Goal: Task Accomplishment & Management: Manage account settings

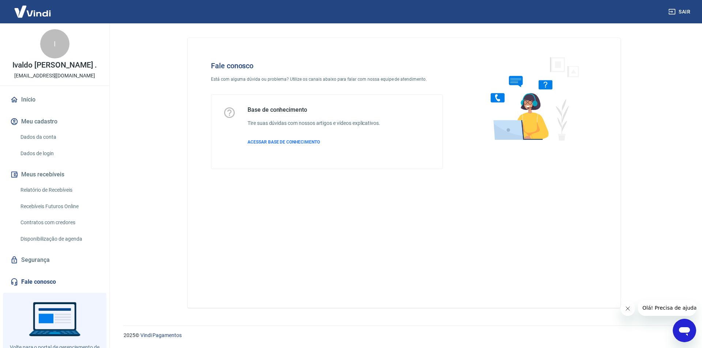
click at [214, 236] on div "Fale conosco Está com alguma dúvida ou problema? Utilize os canais abaixo para …" at bounding box center [404, 173] width 433 height 270
click at [185, 80] on div "Fale conosco Está com alguma dúvida ou problema? Utilize os canais abaixo para …" at bounding box center [404, 170] width 450 height 294
click at [42, 116] on div "Início Meu cadastro Dados da conta Dados de login Meus recebíveis Relatório de …" at bounding box center [54, 191] width 109 height 199
click at [41, 107] on link "Início" at bounding box center [55, 100] width 92 height 16
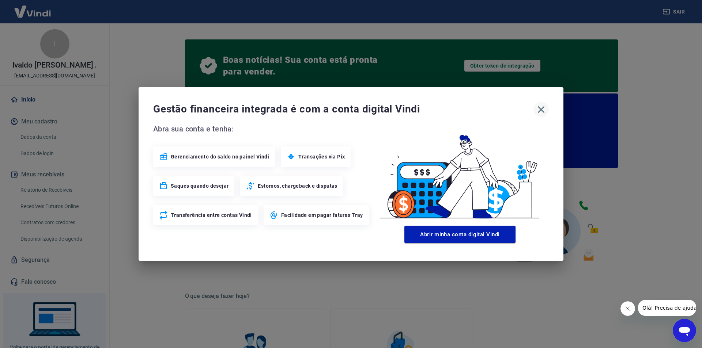
click at [535, 109] on icon "button" at bounding box center [541, 110] width 12 height 12
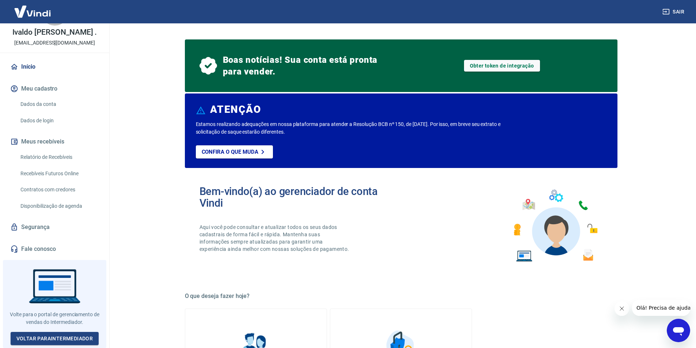
scroll to position [37, 0]
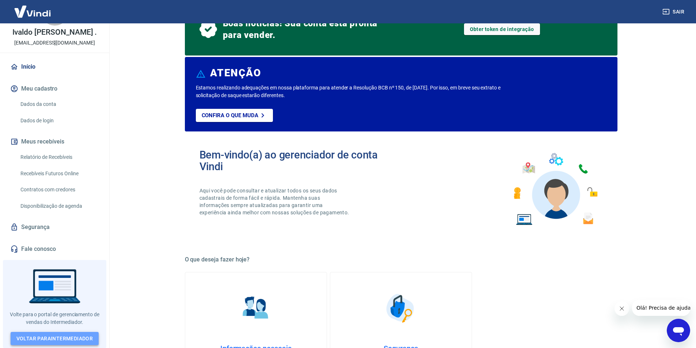
click at [84, 334] on link "Voltar para Intermediador" at bounding box center [55, 339] width 88 height 14
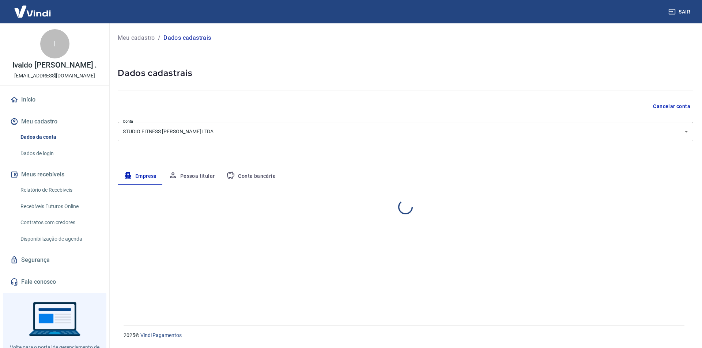
select select "MG"
select select "business"
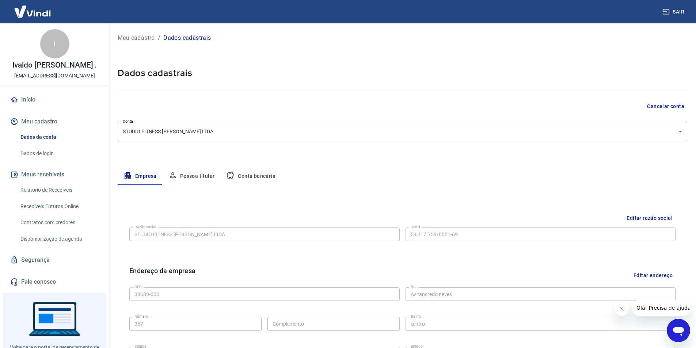
click at [240, 164] on div "Meu cadastro / Dados cadastrais Dados cadastrais Cancelar conta Conta STUDIO FI…" at bounding box center [403, 259] width 588 height 472
click at [232, 175] on icon "button" at bounding box center [230, 175] width 9 height 9
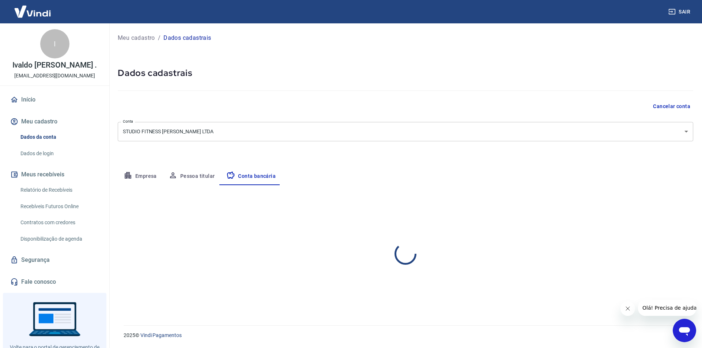
select select "1"
click at [37, 11] on img at bounding box center [33, 11] width 48 height 22
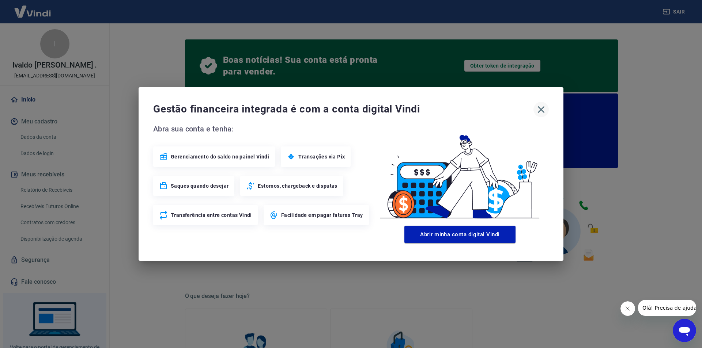
click at [540, 104] on icon "button" at bounding box center [541, 110] width 12 height 12
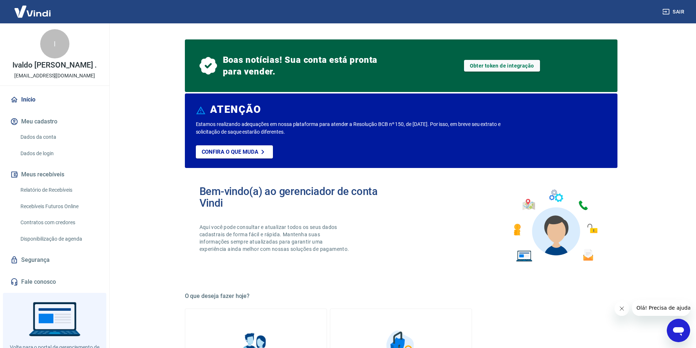
click at [55, 138] on link "Dados da conta" at bounding box center [59, 137] width 83 height 15
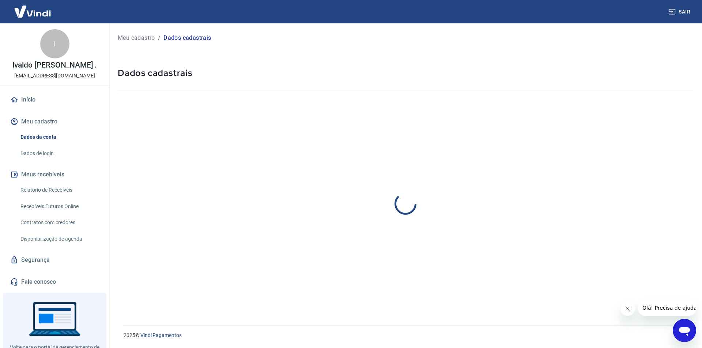
select select "MG"
select select "business"
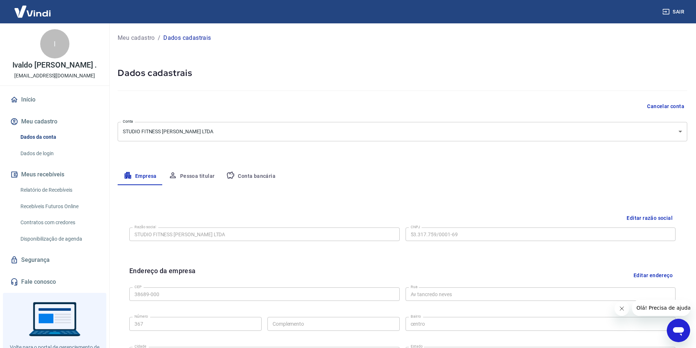
click at [491, 141] on div "Meu cadastro / Dados cadastrais Dados cadastrais Cancelar conta Conta STUDIO FI…" at bounding box center [403, 259] width 588 height 472
click at [490, 133] on body "Sair I Ivaldo Jose Bertoldo Mendes . studiofitness.ivaldobertoldo@gmail.com Iní…" at bounding box center [348, 174] width 696 height 348
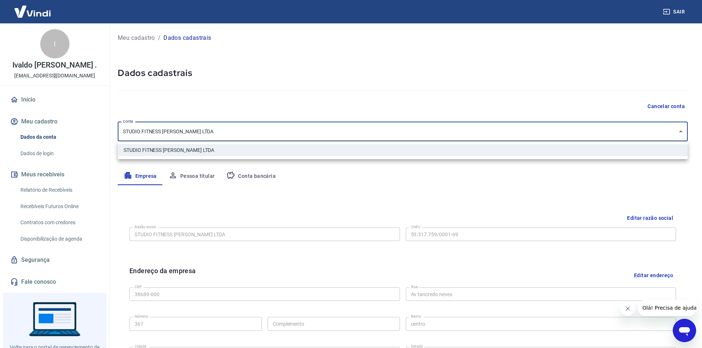
click at [234, 178] on div at bounding box center [351, 174] width 702 height 348
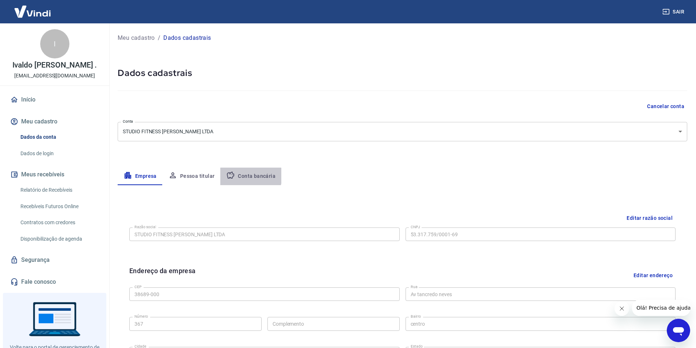
click at [242, 176] on button "Conta bancária" at bounding box center [250, 177] width 61 height 18
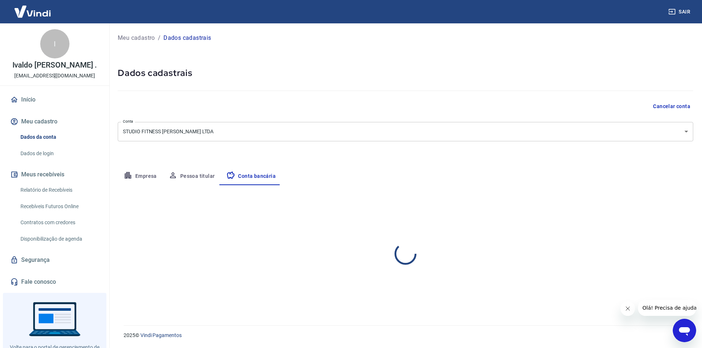
select select "1"
click at [215, 275] on div "Agência (sem dígito) 4486 Agência (sem dígito) Conta (sem dígito) 10680 Conta (…" at bounding box center [260, 264] width 285 height 24
click at [331, 259] on div "Agência (sem dígito) 4486 Agência (sem dígito) Conta (sem dígito) 10680 Conta (…" at bounding box center [260, 264] width 285 height 24
click at [193, 172] on button "Pessoa titular" at bounding box center [192, 177] width 58 height 18
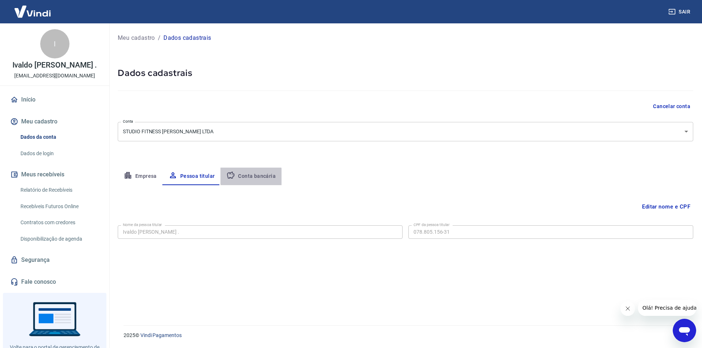
click at [245, 179] on button "Conta bancária" at bounding box center [250, 177] width 61 height 18
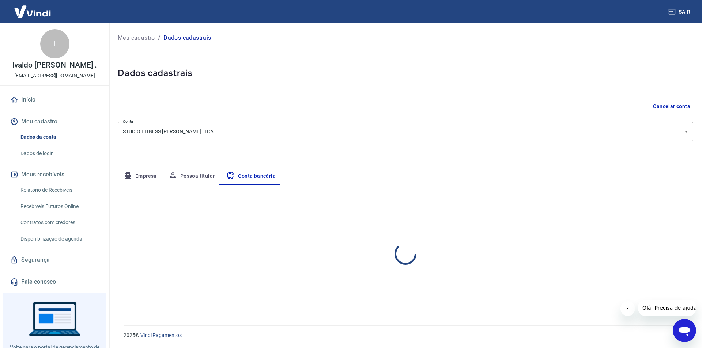
select select "1"
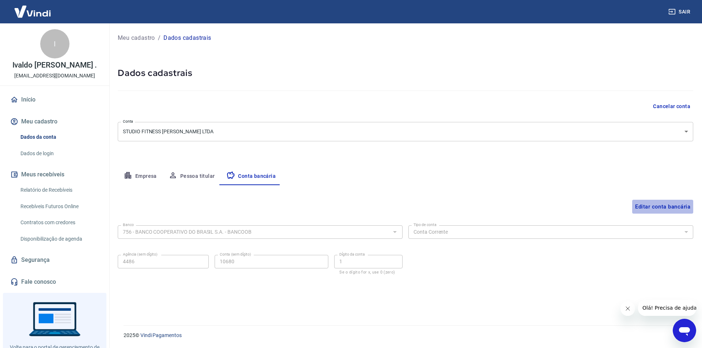
click at [672, 208] on button "Editar conta bancária" at bounding box center [662, 207] width 61 height 14
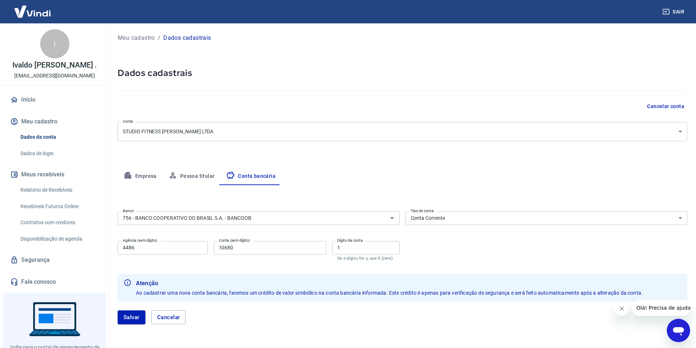
scroll to position [25, 0]
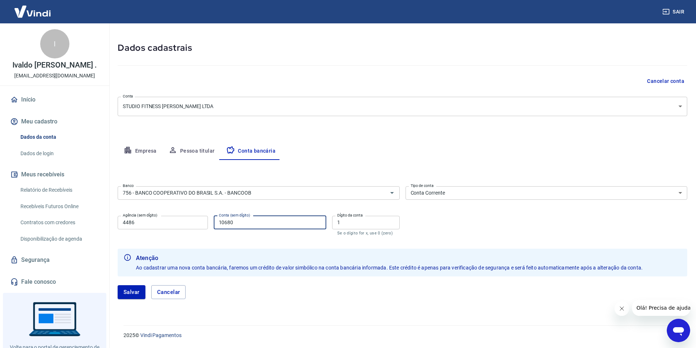
click at [290, 221] on input "10680" at bounding box center [270, 223] width 113 height 14
type input "106801"
click at [357, 227] on input "1" at bounding box center [366, 223] width 68 height 14
type input "0"
click at [137, 295] on button "Salvar" at bounding box center [132, 293] width 28 height 14
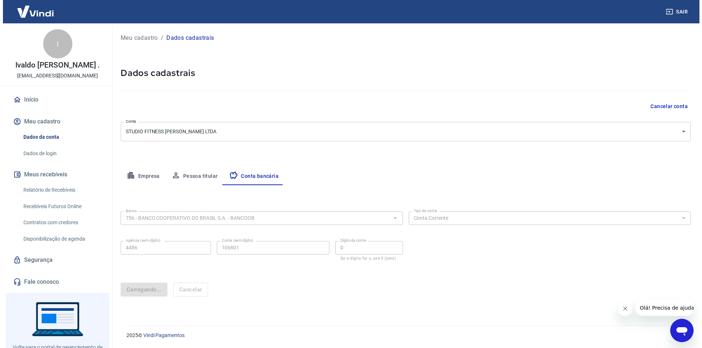
scroll to position [0, 0]
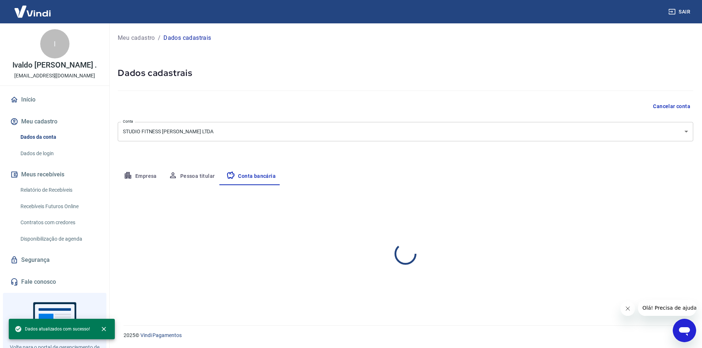
select select "1"
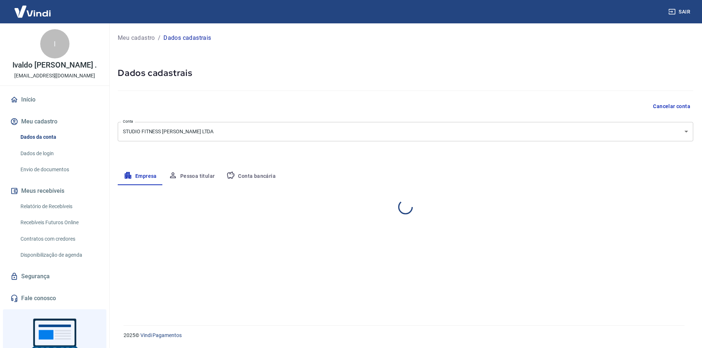
select select "MG"
select select "business"
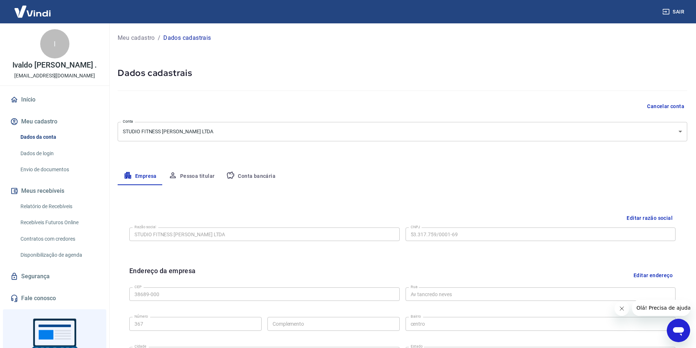
click at [48, 12] on img at bounding box center [33, 11] width 48 height 22
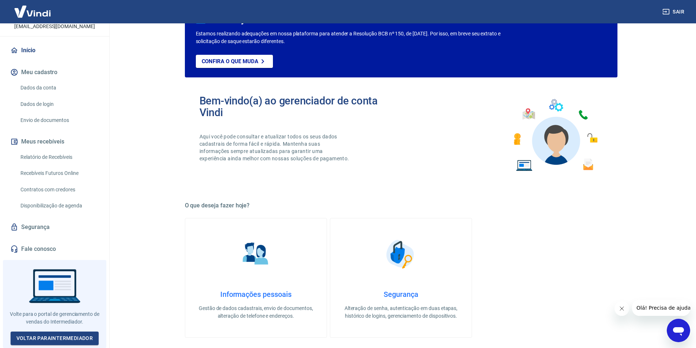
scroll to position [73, 0]
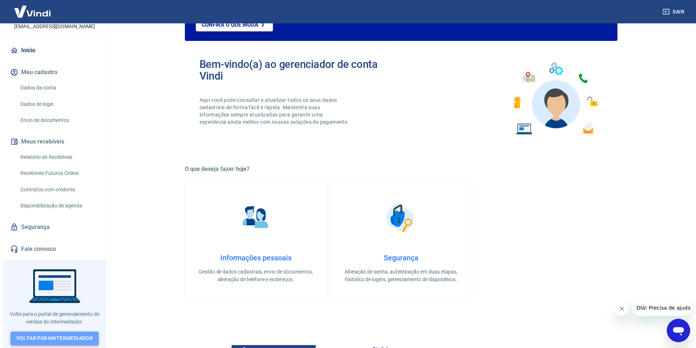
click at [46, 335] on link "Voltar para Intermediador" at bounding box center [55, 339] width 88 height 14
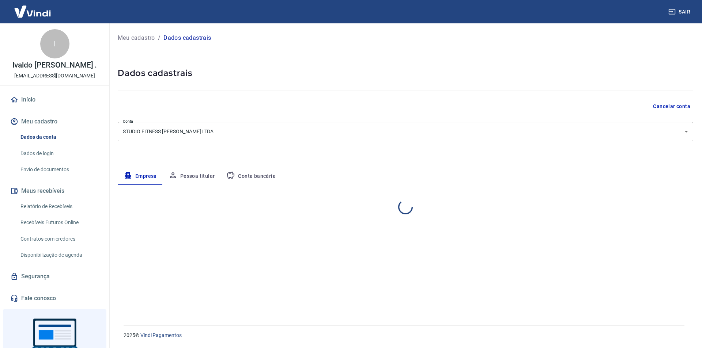
select select "MG"
select select "business"
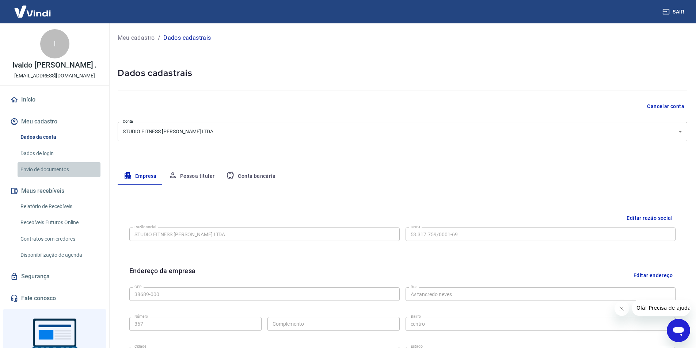
click at [70, 175] on link "Envio de documentos" at bounding box center [59, 169] width 83 height 15
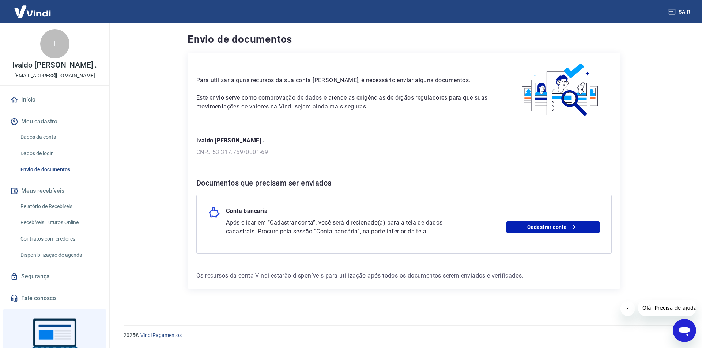
click at [52, 143] on link "Dados da conta" at bounding box center [59, 137] width 83 height 15
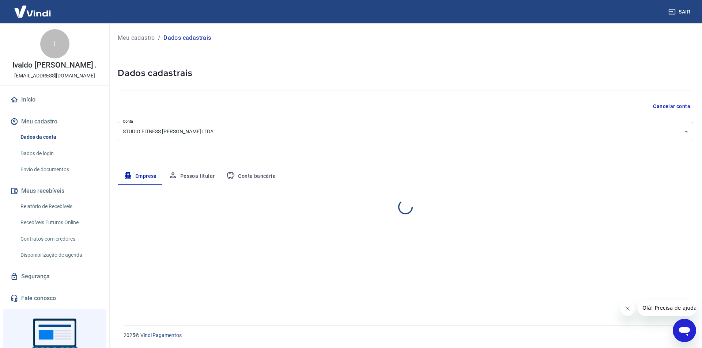
select select "MG"
select select "business"
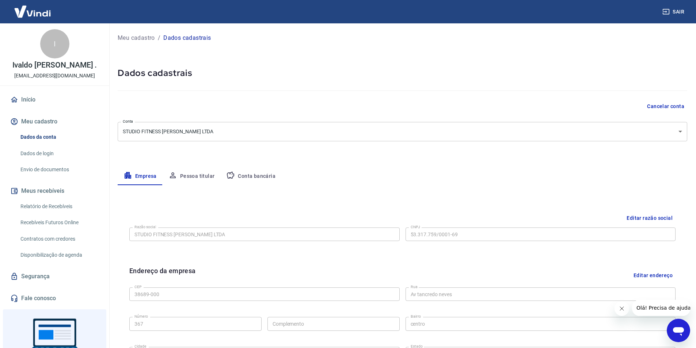
click at [186, 207] on div "Editar razão social Razão social STUDIO FITNESS IVALDO BERTOLDO LTDA Razão soci…" at bounding box center [403, 233] width 558 height 55
click at [193, 180] on button "Pessoa titular" at bounding box center [192, 177] width 58 height 18
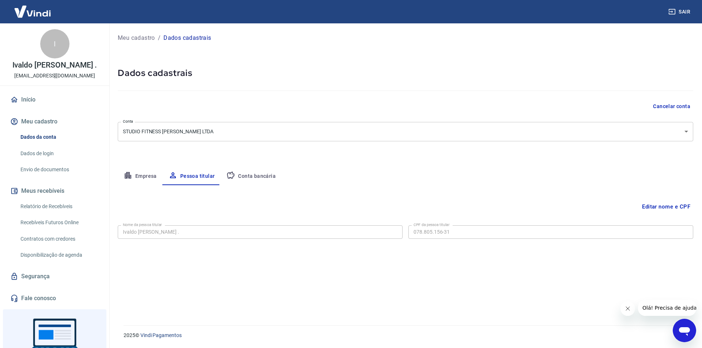
click at [227, 174] on icon "button" at bounding box center [230, 175] width 9 height 9
select select "1"
click at [676, 205] on button "Editar conta bancária" at bounding box center [662, 207] width 61 height 14
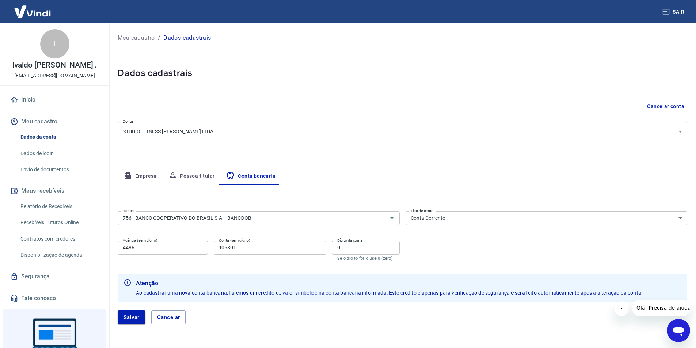
click at [260, 253] on input "106801" at bounding box center [270, 248] width 113 height 14
type input "10680"
click at [352, 249] on input "0" at bounding box center [366, 248] width 68 height 14
type input "1"
click at [134, 320] on button "Salvar" at bounding box center [132, 318] width 28 height 14
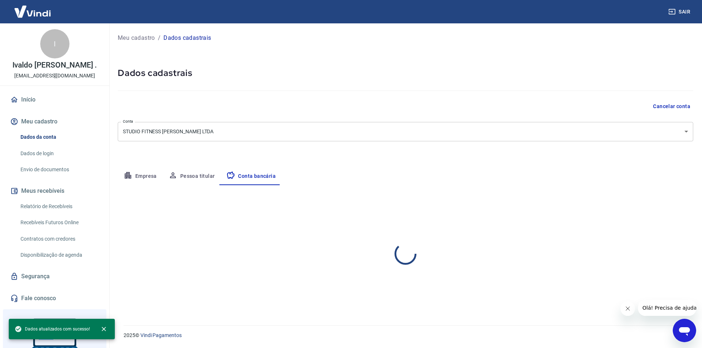
select select "1"
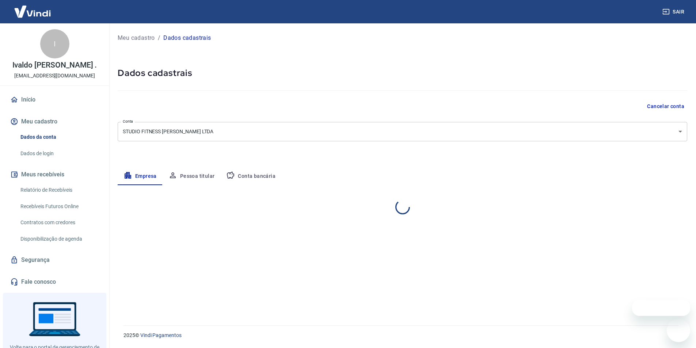
select select "MG"
select select "business"
select select "MG"
select select "business"
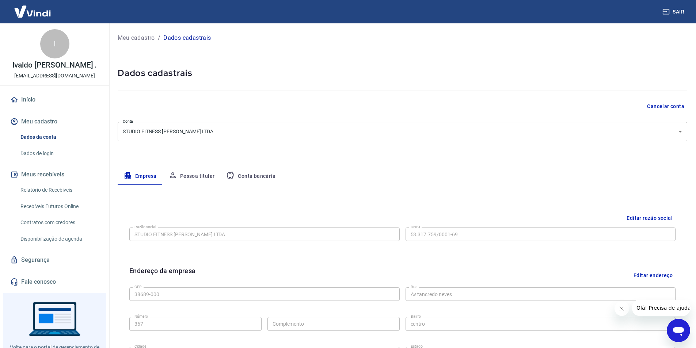
scroll to position [37, 0]
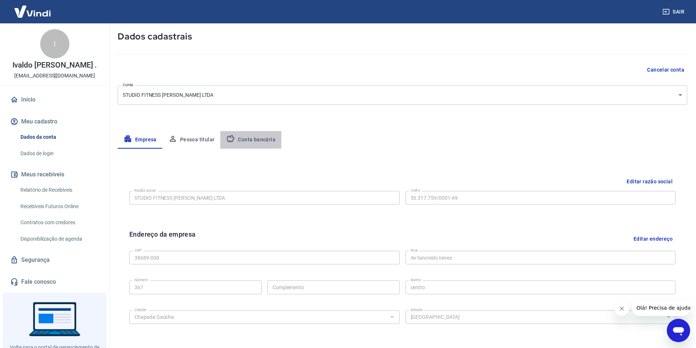
click at [259, 133] on button "Conta bancária" at bounding box center [250, 140] width 61 height 18
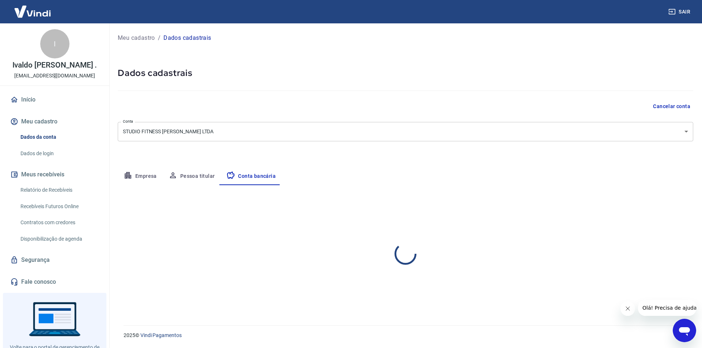
select select "1"
click at [190, 188] on div "Editar conta bancária Banco 756 - BANCO COOPERATIVO DO BRASIL S.A. - BANCOOB Ba…" at bounding box center [405, 246] width 575 height 123
click at [194, 184] on button "Pessoa titular" at bounding box center [192, 177] width 58 height 18
click at [440, 185] on div "Empresa Pessoa titular Conta bancária" at bounding box center [405, 177] width 575 height 18
click at [251, 176] on button "Conta bancária" at bounding box center [250, 177] width 61 height 18
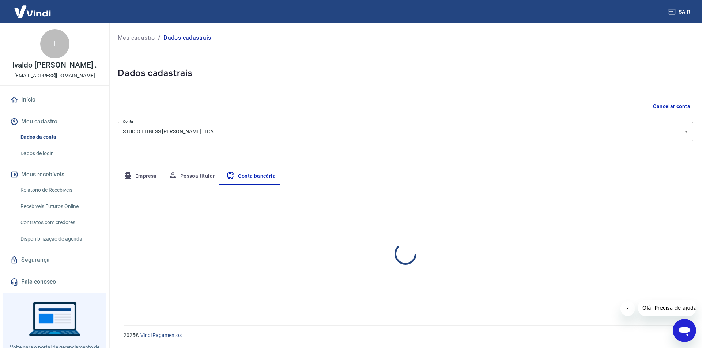
select select "1"
click at [666, 207] on button "Editar conta bancária" at bounding box center [662, 207] width 61 height 14
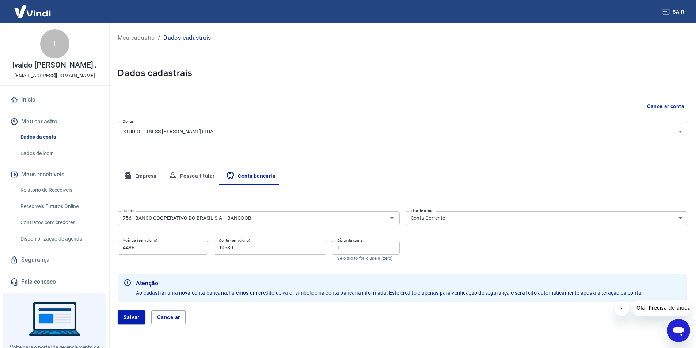
click at [298, 234] on div "Banco 756 - BANCO COOPERATIVO DO BRASIL S.A. - BANCOOB Banco Tipo de conta Cont…" at bounding box center [403, 236] width 570 height 54
click at [288, 222] on input "756 - BANCO COOPERATIVO DO BRASIL S.A. - BANCOOB" at bounding box center [248, 218] width 256 height 9
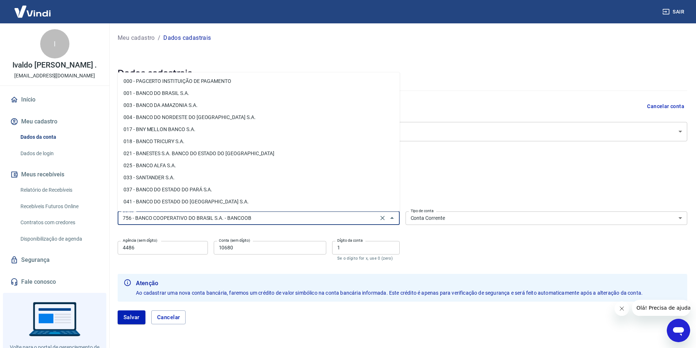
scroll to position [1102, 0]
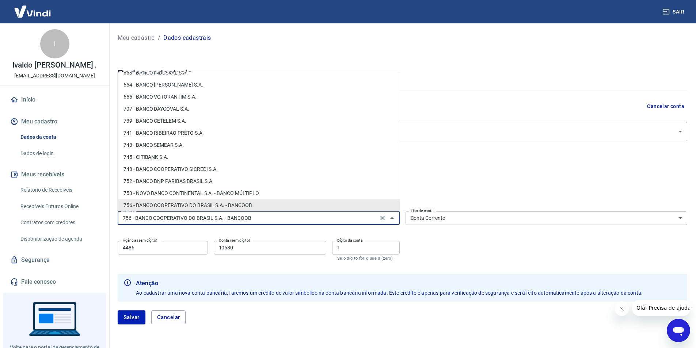
click at [288, 222] on input "756 - BANCO COOPERATIVO DO BRASIL S.A. - BANCOOB" at bounding box center [248, 218] width 256 height 9
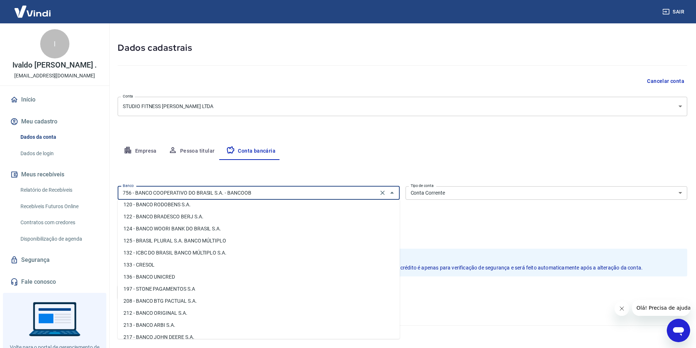
scroll to position [349, 0]
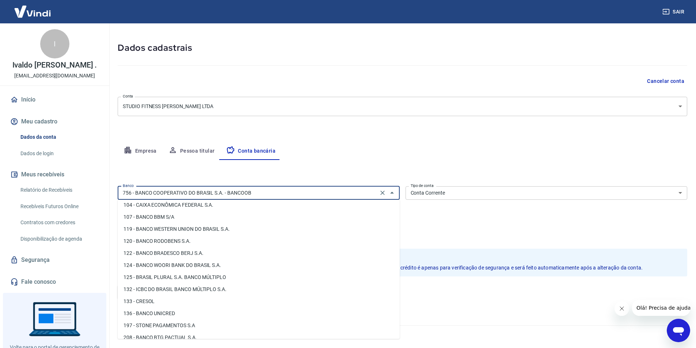
click at [340, 159] on div "Empresa Pessoa titular Conta bancária" at bounding box center [403, 152] width 570 height 18
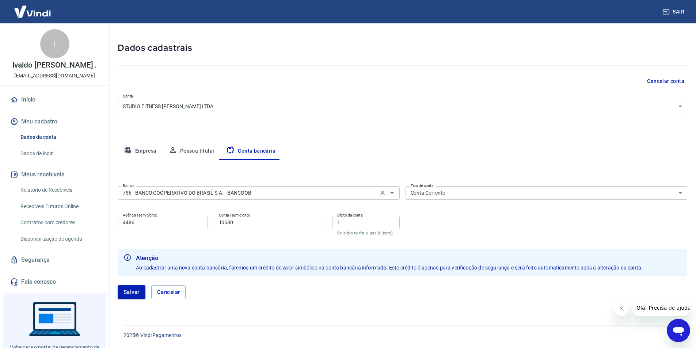
click at [275, 196] on input "756 - BANCO COOPERATIVO DO BRASIL S.A. - BANCOOB" at bounding box center [248, 193] width 256 height 9
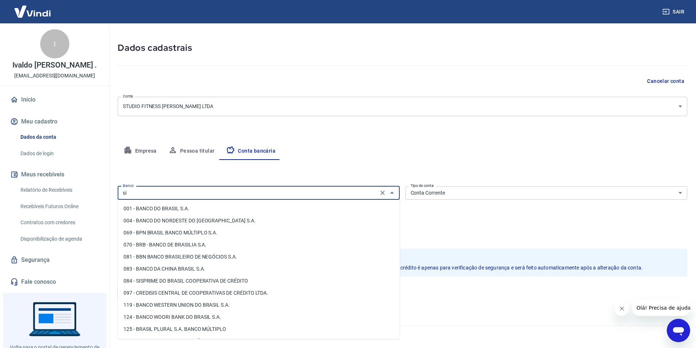
scroll to position [141, 0]
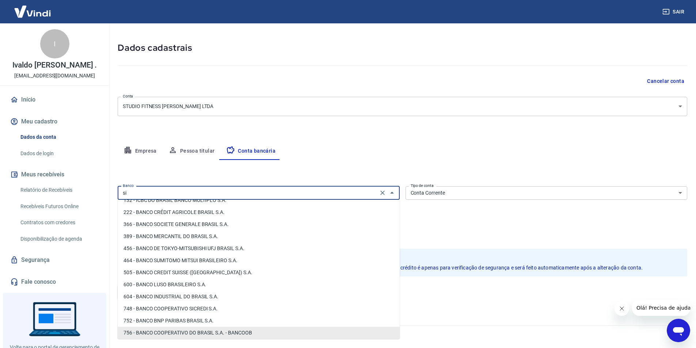
type input "s"
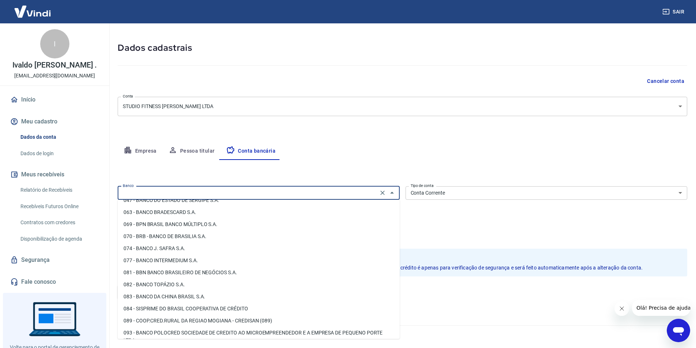
scroll to position [0, 0]
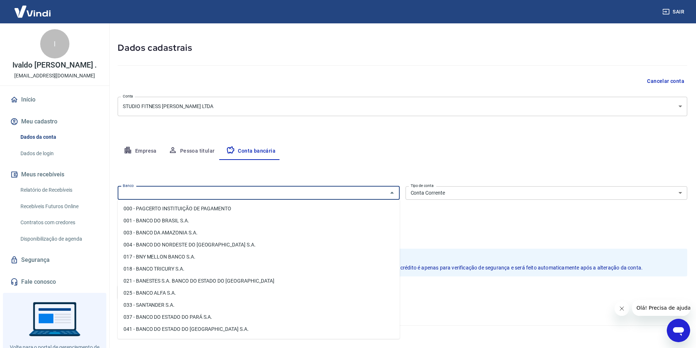
click at [184, 190] on input "Banco" at bounding box center [253, 193] width 266 height 9
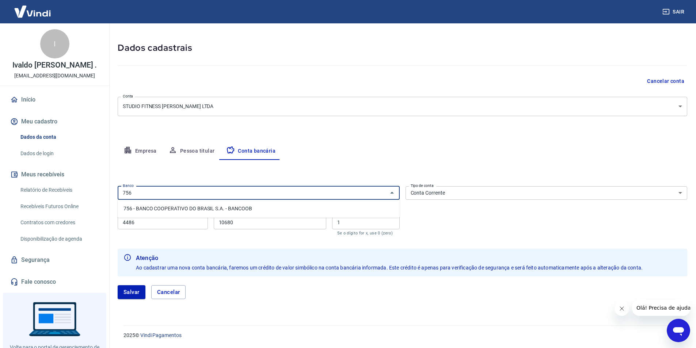
click at [188, 213] on li "756 - BANCO COOPERATIVO DO BRASIL S.A. - BANCOOB" at bounding box center [259, 209] width 282 height 12
type input "756 - BANCO COOPERATIVO DO BRASIL S.A. - BANCOOB"
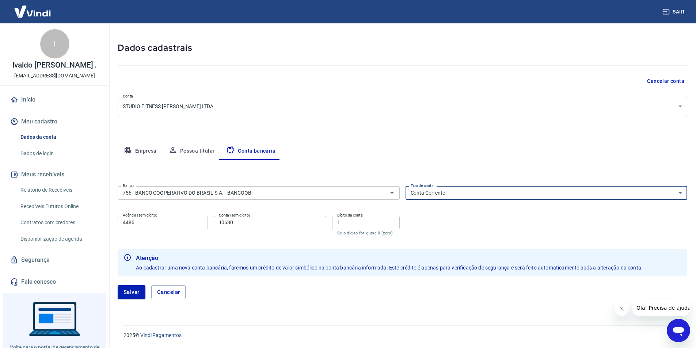
click at [453, 186] on select "Conta Corrente Conta Poupança" at bounding box center [547, 193] width 282 height 14
click at [454, 189] on select "Conta Corrente Conta Poupança" at bounding box center [547, 193] width 282 height 14
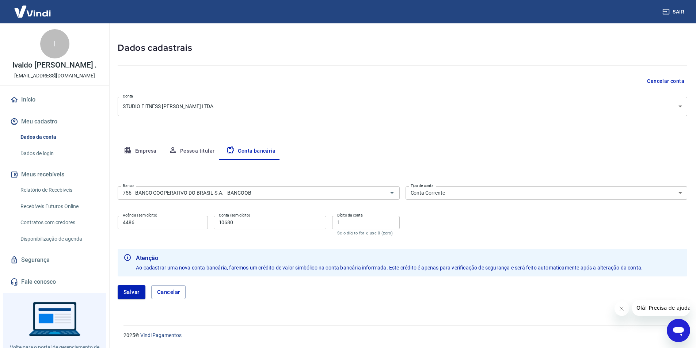
click at [386, 296] on div "[PERSON_NAME]" at bounding box center [403, 293] width 570 height 14
click at [125, 149] on icon "button" at bounding box center [128, 150] width 7 height 7
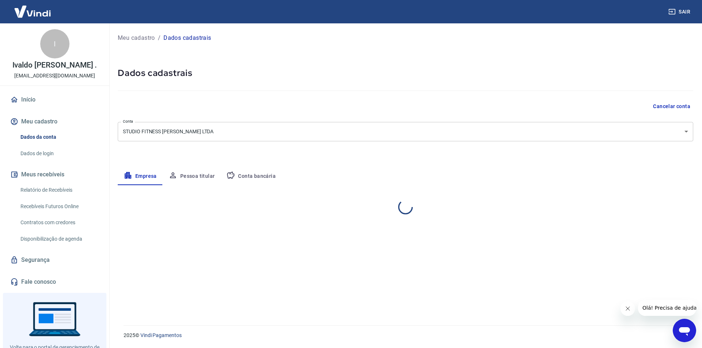
select select "MG"
select select "business"
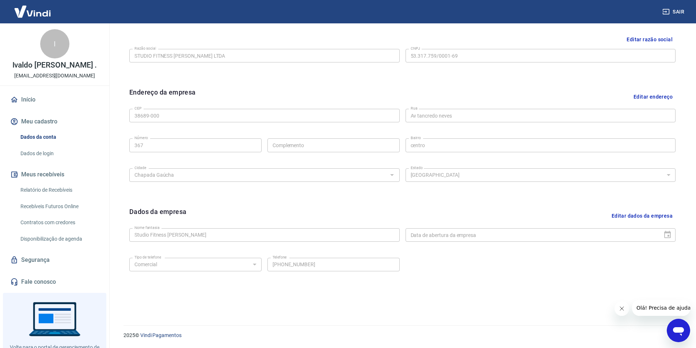
scroll to position [142, 0]
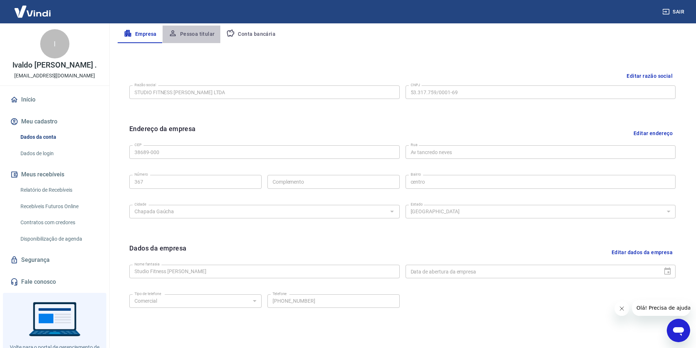
click at [204, 36] on button "Pessoa titular" at bounding box center [192, 35] width 58 height 18
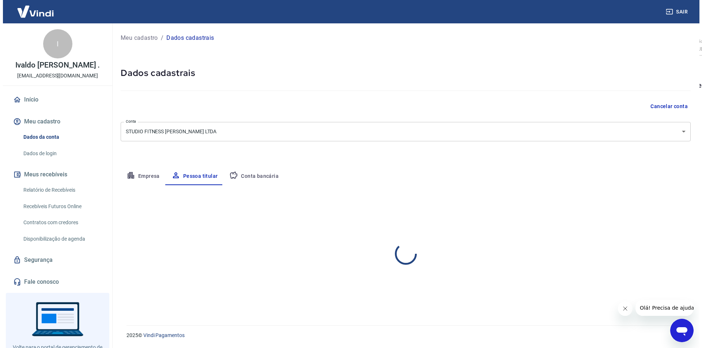
scroll to position [0, 0]
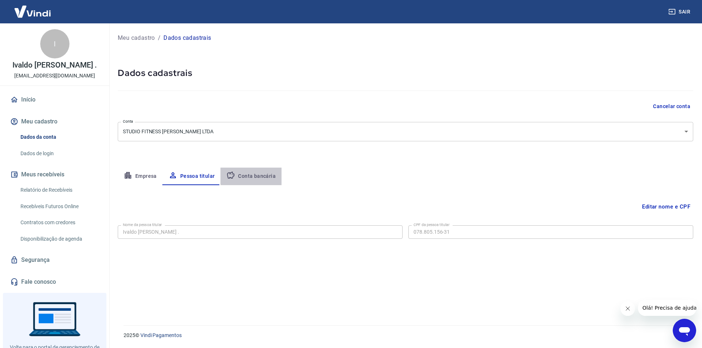
click at [252, 174] on button "Conta bancária" at bounding box center [250, 177] width 61 height 18
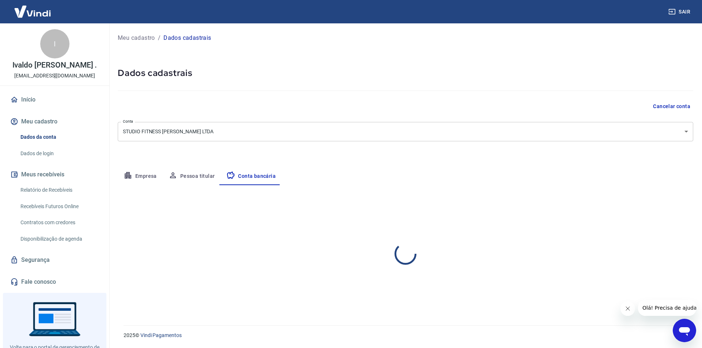
select select "1"
click at [185, 287] on form "Banco 756 - BANCO COOPERATIVO DO BRASIL S.A. - BANCOOB Banco Tipo de conta Cont…" at bounding box center [405, 255] width 575 height 65
